Goal: Information Seeking & Learning: Check status

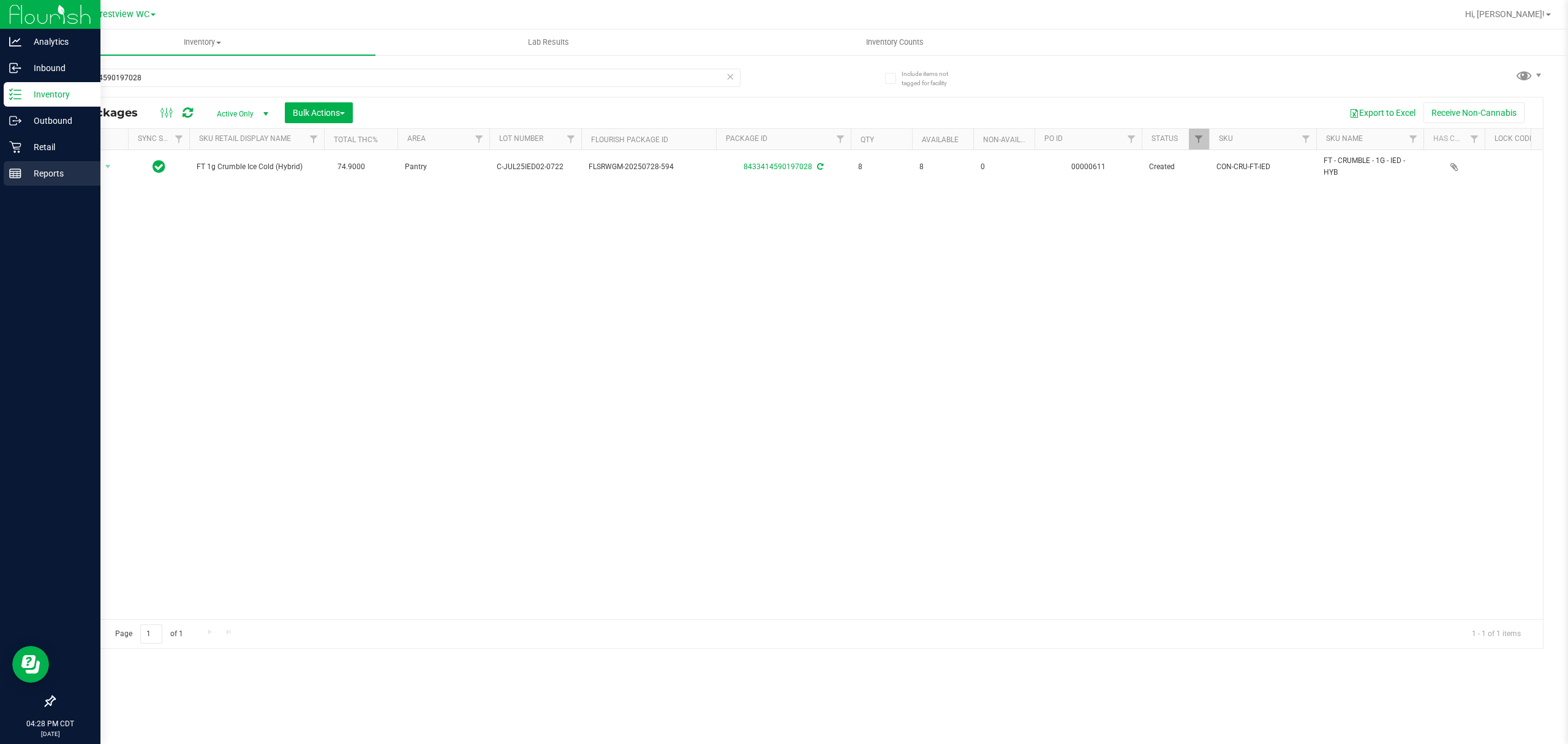
click at [27, 170] on p "Reports" at bounding box center [58, 173] width 74 height 15
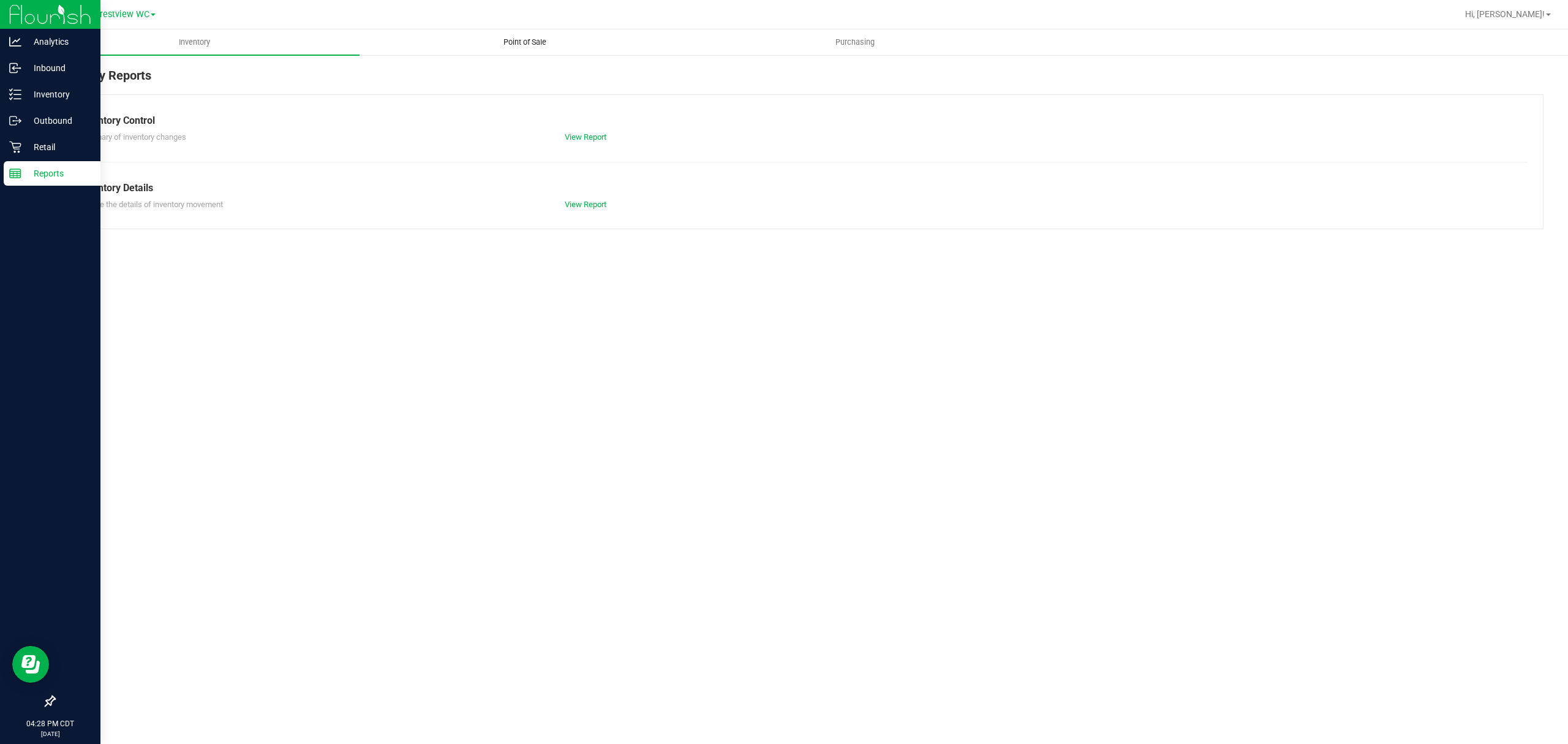
click at [548, 45] on span "Point of Sale" at bounding box center [525, 42] width 76 height 11
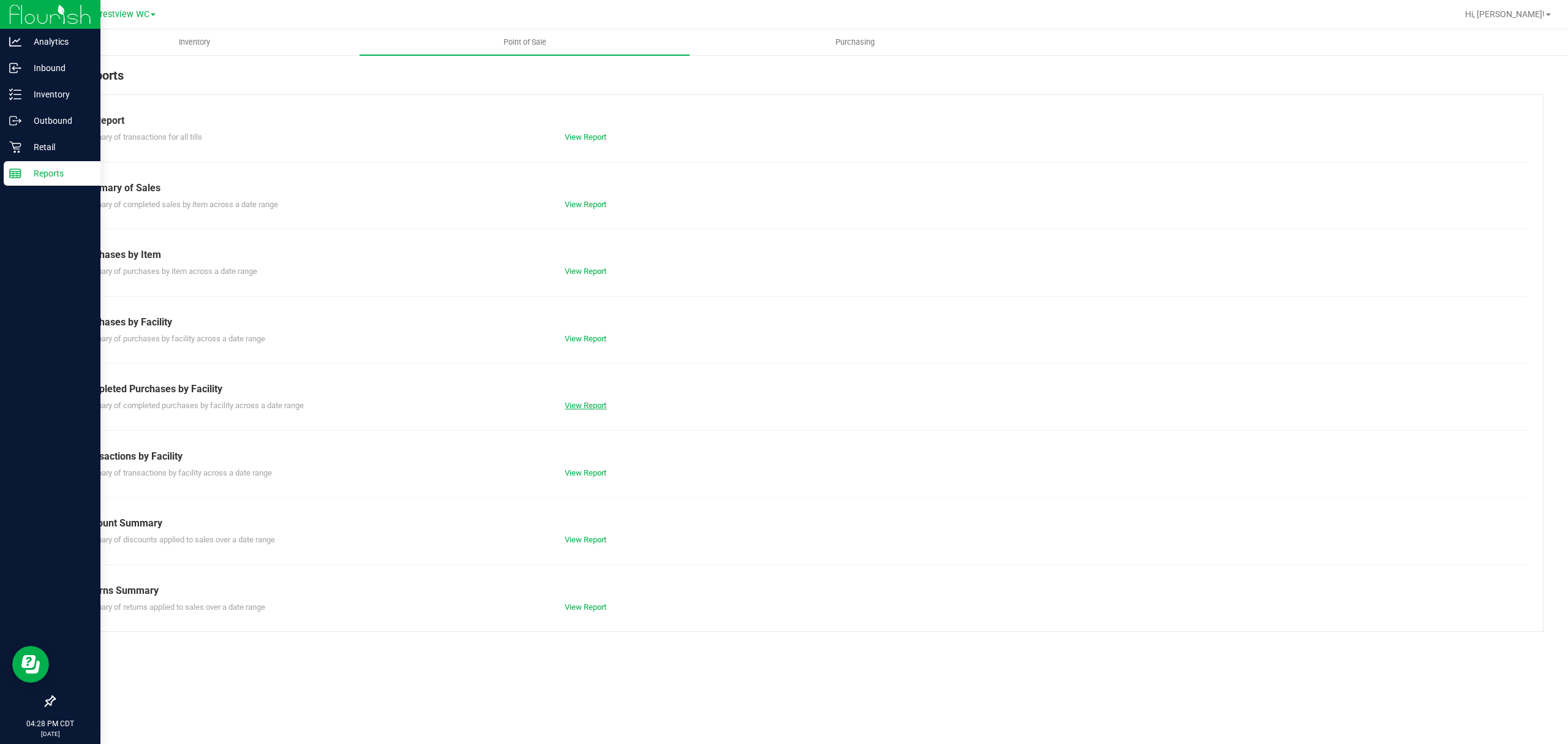
click at [589, 409] on link "View Report" at bounding box center [585, 405] width 42 height 9
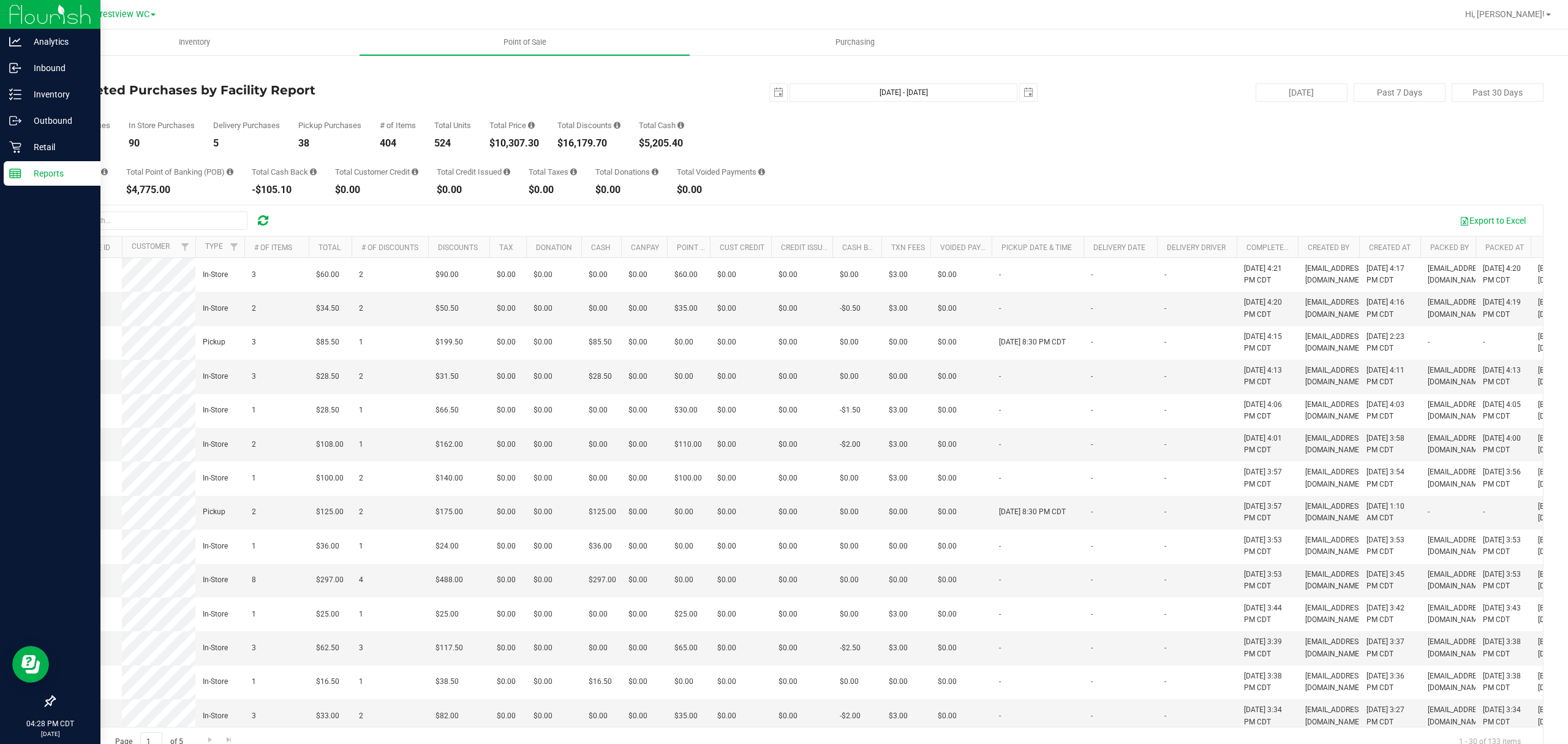
drag, startPoint x: 481, startPoint y: 108, endPoint x: 476, endPoint y: 94, distance: 14.9
click at [477, 97] on div "Back Completed Purchases by Facility Report [DATE] [DATE] - [DATE] [DATE] [DATE…" at bounding box center [799, 411] width 1490 height 691
